Goal: Complete application form

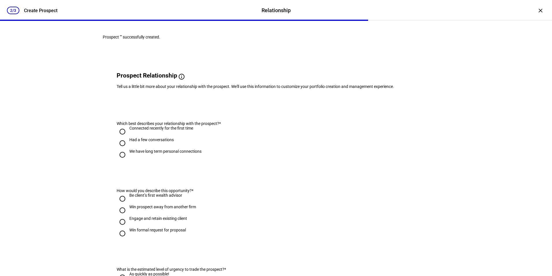
click at [119, 149] on input "Had a few conversations" at bounding box center [123, 143] width 12 height 12
radio input "true"
click at [120, 204] on input "Be client’s first wealth advisor" at bounding box center [123, 199] width 12 height 12
radio input "true"
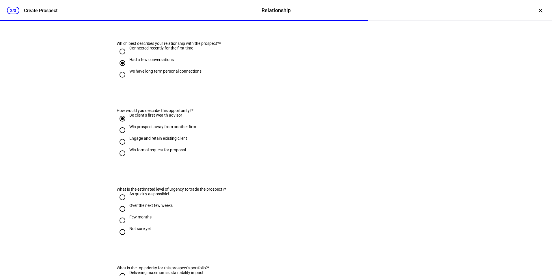
scroll to position [87, 0]
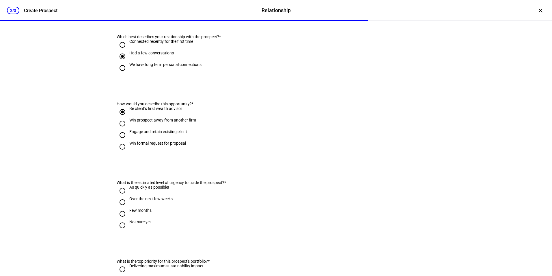
click at [122, 219] on input "Few months" at bounding box center [123, 214] width 12 height 12
radio input "true"
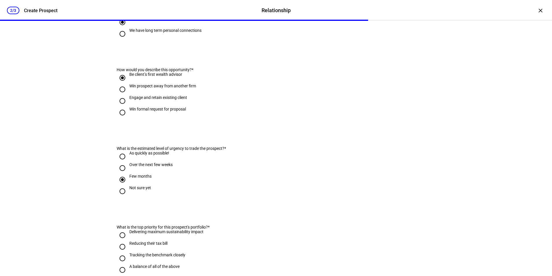
scroll to position [173, 0]
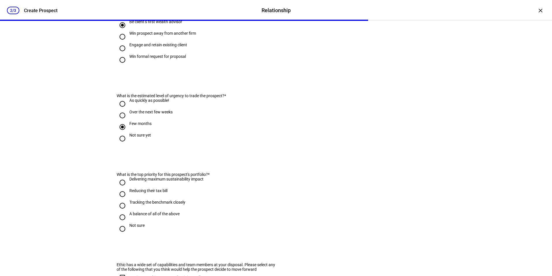
click at [120, 200] on input "Reducing their tax bill" at bounding box center [123, 194] width 12 height 12
radio input "true"
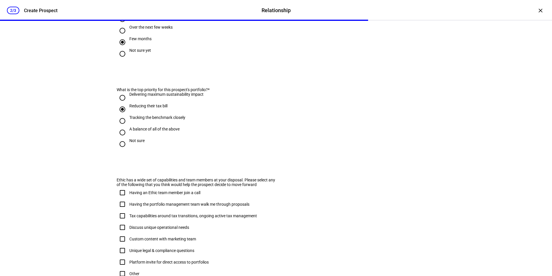
scroll to position [260, 0]
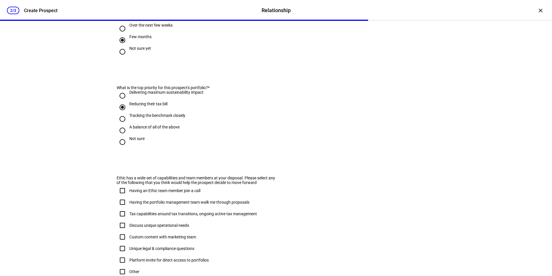
click at [122, 208] on input "Having the portfolio management team walk me through proposals" at bounding box center [123, 202] width 12 height 12
checkbox input "true"
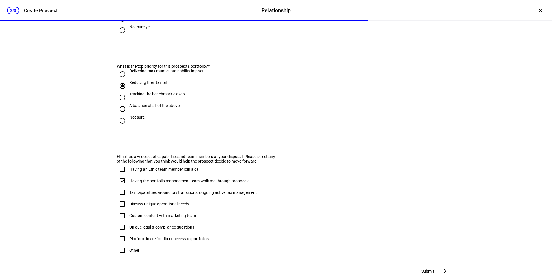
scroll to position [318, 0]
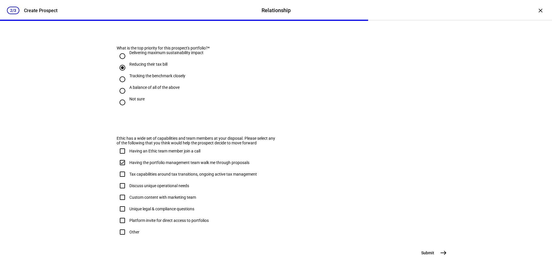
click at [119, 174] on input "Tax capabilities around tax transitions, ongoing active tax management" at bounding box center [123, 174] width 12 height 12
checkbox input "true"
click at [438, 251] on span "east" at bounding box center [444, 253] width 12 height 12
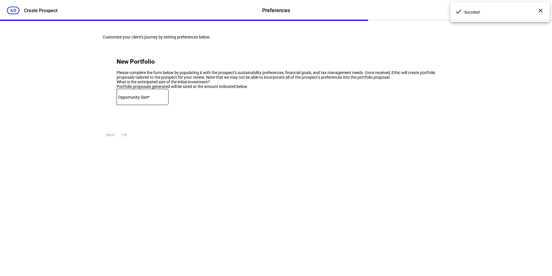
scroll to position [0, 0]
click at [146, 99] on mat-label "Opportunity Size*" at bounding box center [133, 97] width 31 height 5
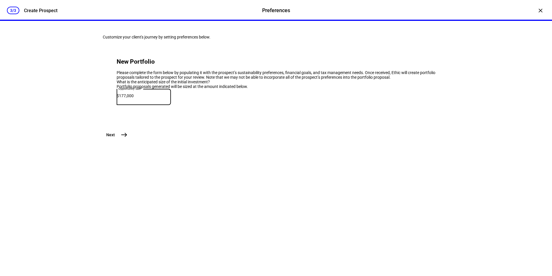
type input "177,000"
click at [122, 138] on mat-icon "east" at bounding box center [124, 134] width 7 height 7
